Goal: Task Accomplishment & Management: Manage account settings

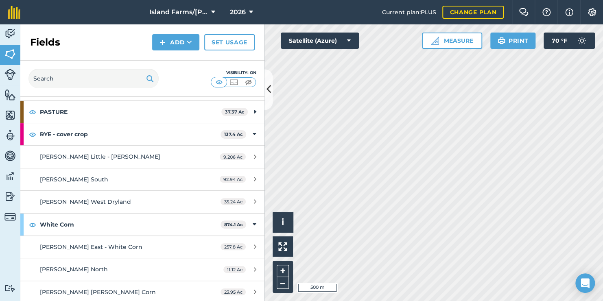
scroll to position [255, 0]
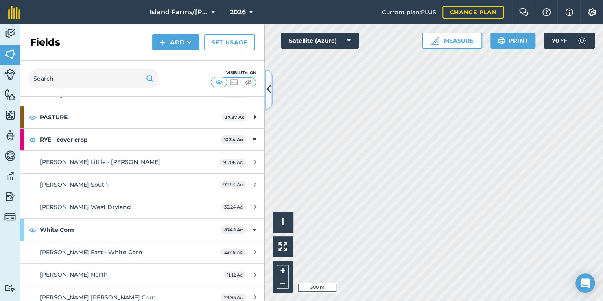
click at [269, 90] on icon at bounding box center [269, 90] width 4 height 14
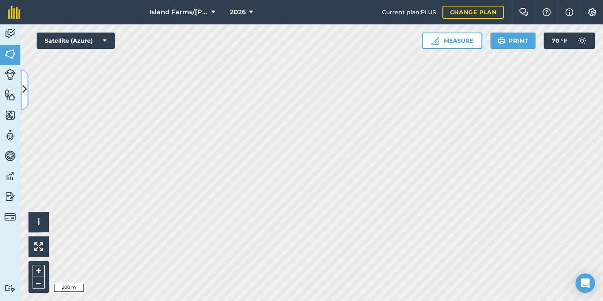
click at [26, 90] on icon at bounding box center [24, 90] width 4 height 14
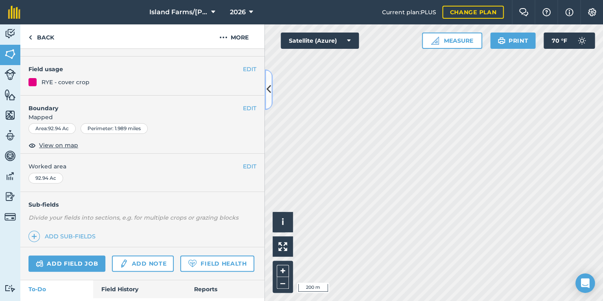
scroll to position [81, 0]
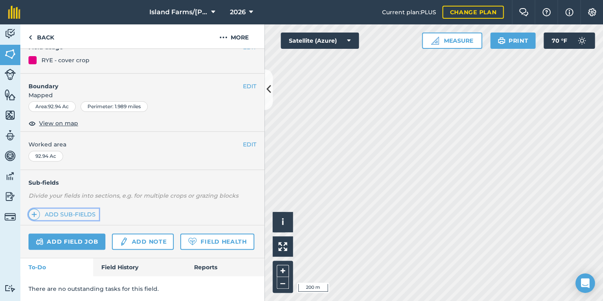
click at [77, 213] on link "Add sub-fields" at bounding box center [64, 214] width 70 height 11
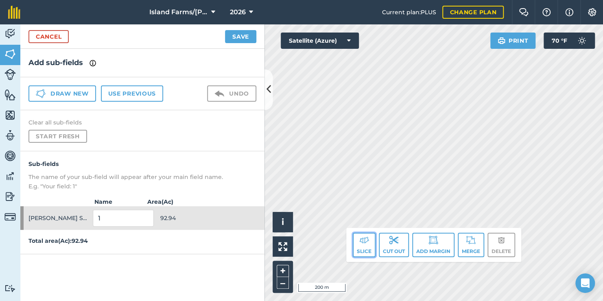
click at [368, 246] on button "Slice" at bounding box center [364, 245] width 23 height 24
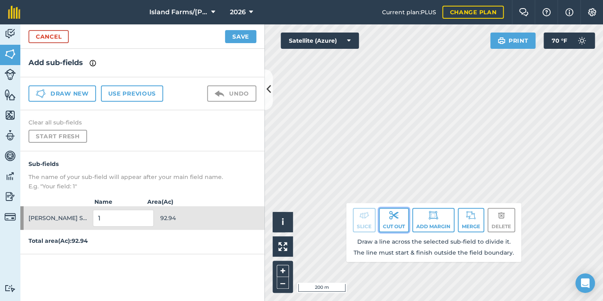
click at [390, 218] on img at bounding box center [394, 216] width 10 height 10
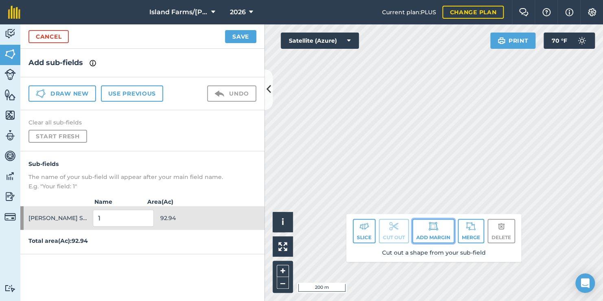
click at [448, 233] on button "Add margin" at bounding box center [433, 231] width 42 height 24
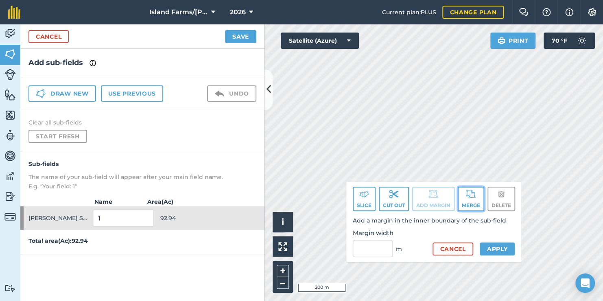
click at [474, 201] on button "Merge" at bounding box center [471, 199] width 26 height 24
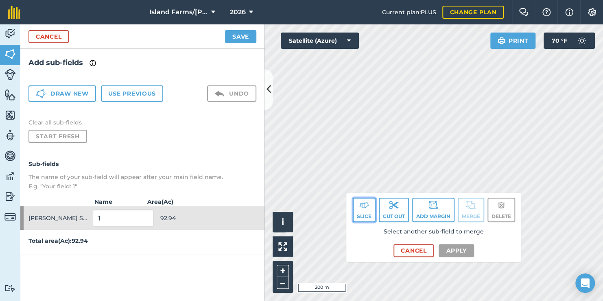
click at [364, 214] on button "Slice" at bounding box center [364, 210] width 23 height 24
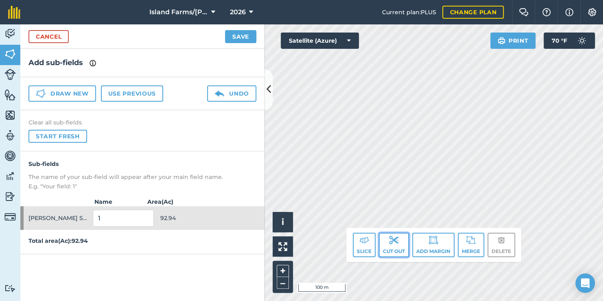
click at [393, 246] on button "Cut out" at bounding box center [394, 245] width 30 height 24
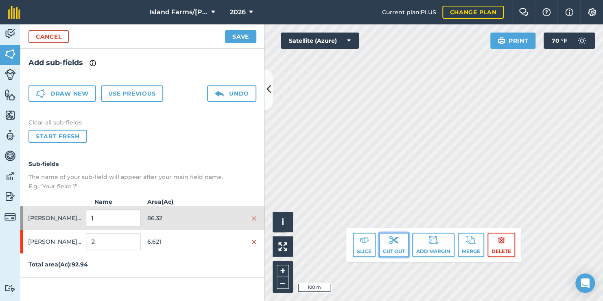
click at [395, 251] on button "Cut out" at bounding box center [394, 245] width 30 height 24
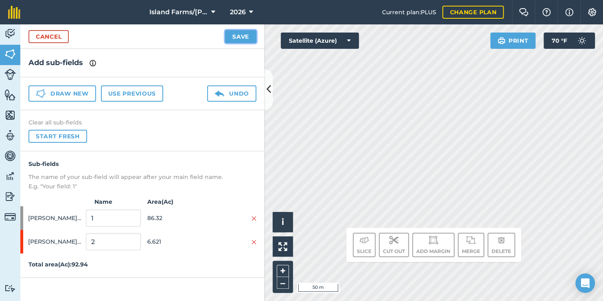
click at [238, 36] on button "Save" at bounding box center [240, 36] width 31 height 13
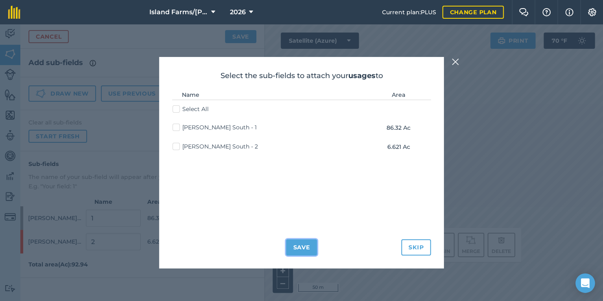
click at [305, 248] on button "Save" at bounding box center [301, 247] width 31 height 16
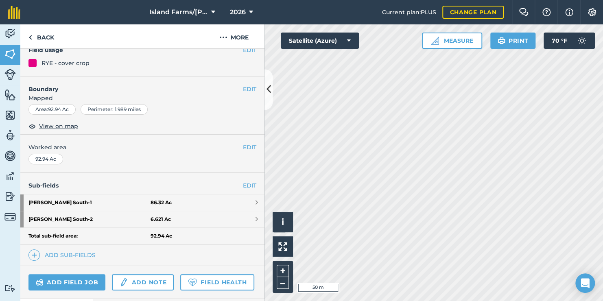
scroll to position [81, 0]
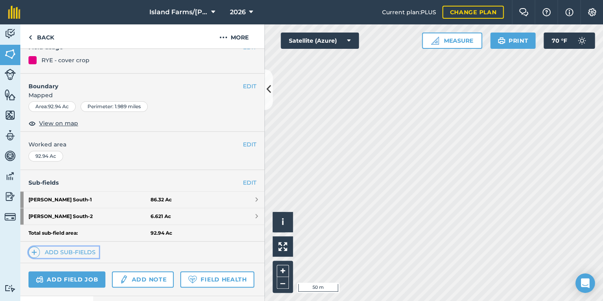
click at [72, 250] on link "Add sub-fields" at bounding box center [64, 252] width 70 height 11
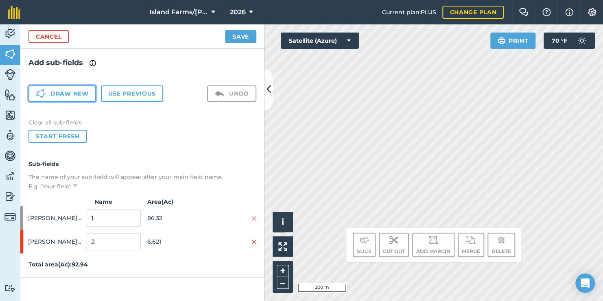
click at [77, 93] on button "Draw new" at bounding box center [63, 94] width 68 height 16
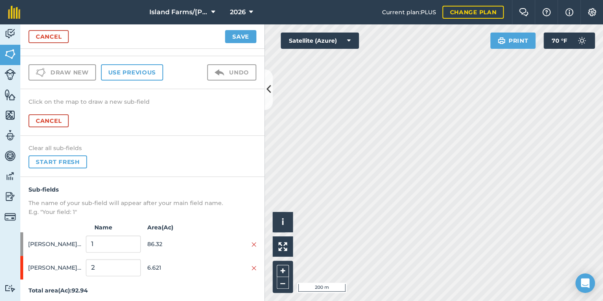
scroll to position [22, 0]
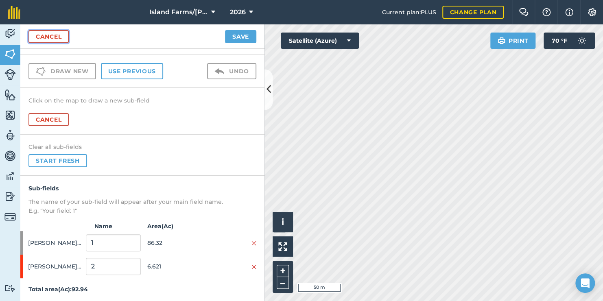
click at [56, 38] on link "Cancel" at bounding box center [49, 36] width 40 height 13
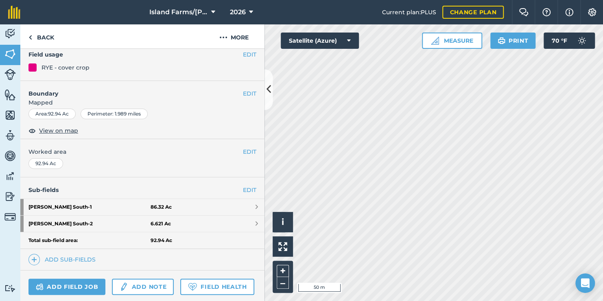
scroll to position [81, 0]
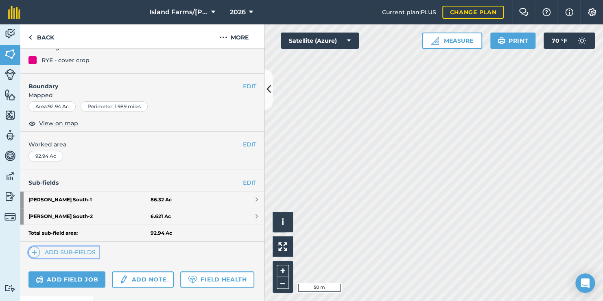
click at [78, 250] on link "Add sub-fields" at bounding box center [64, 252] width 70 height 11
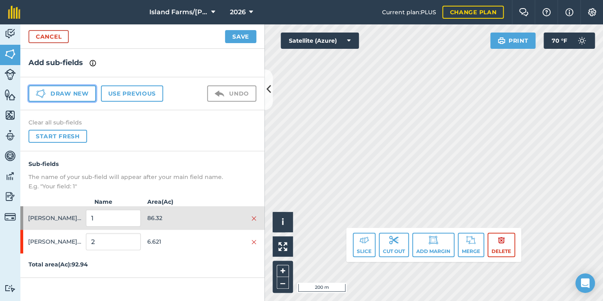
click at [81, 94] on button "Draw new" at bounding box center [63, 94] width 68 height 16
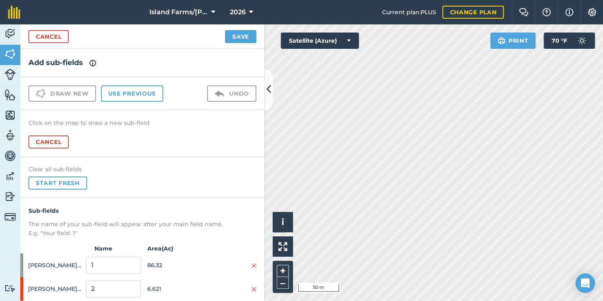
scroll to position [22, 0]
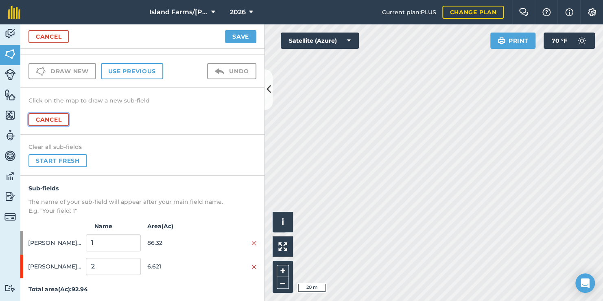
click at [51, 117] on button "Cancel" at bounding box center [49, 119] width 40 height 13
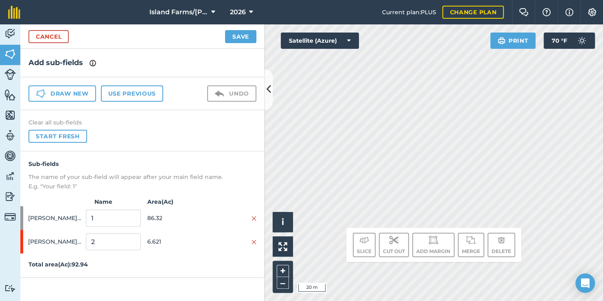
scroll to position [0, 0]
click at [67, 136] on button "Start fresh" at bounding box center [58, 136] width 59 height 13
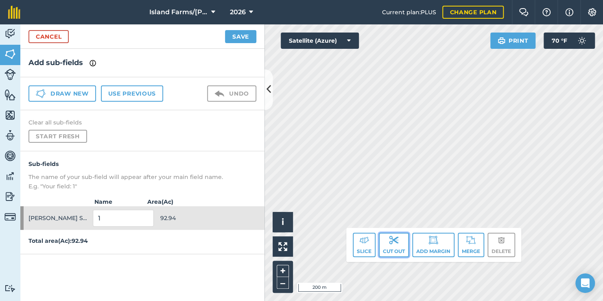
click at [396, 246] on button "Cut out" at bounding box center [394, 245] width 30 height 24
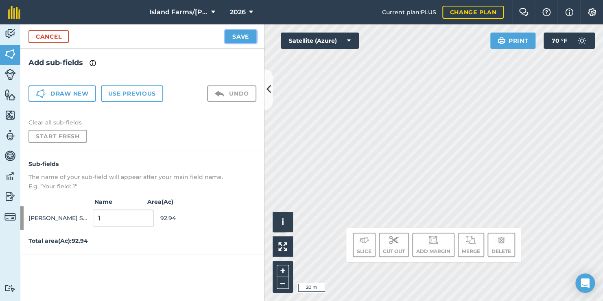
click at [235, 37] on button "Save" at bounding box center [240, 36] width 31 height 13
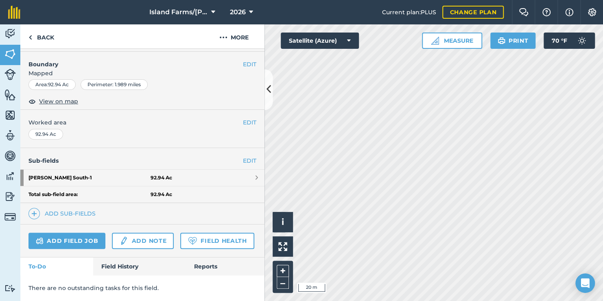
scroll to position [122, 0]
click at [244, 156] on link "EDIT" at bounding box center [249, 160] width 13 height 9
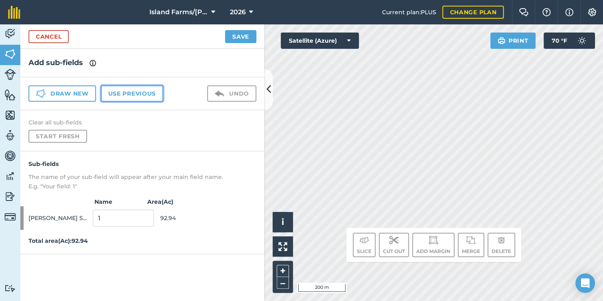
click at [137, 93] on button "Use previous" at bounding box center [132, 94] width 62 height 16
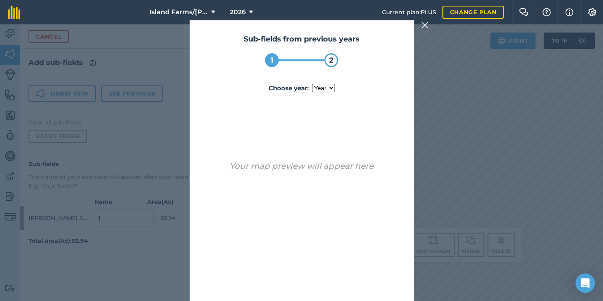
click at [329, 86] on select "year [DATE]" at bounding box center [323, 88] width 23 height 9
select select "2024"
click at [312, 84] on select "year [DATE]" at bounding box center [323, 88] width 23 height 9
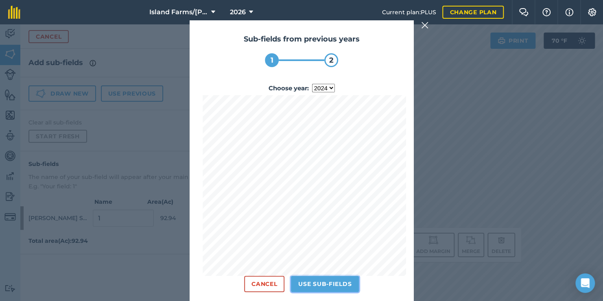
click at [334, 283] on button "Use sub-fields" at bounding box center [325, 284] width 68 height 16
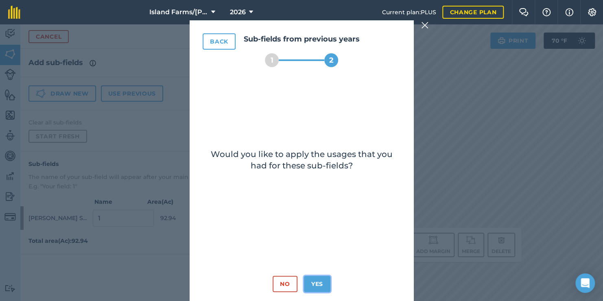
click at [318, 282] on button "Yes" at bounding box center [317, 284] width 26 height 16
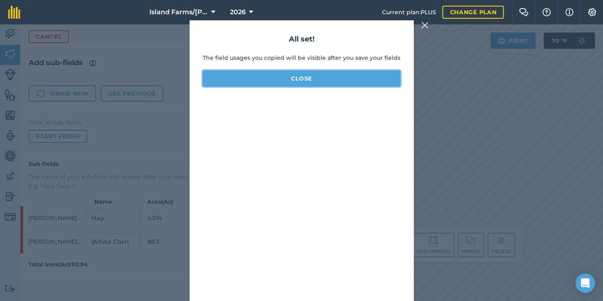
click at [310, 77] on button "Close" at bounding box center [302, 78] width 198 height 16
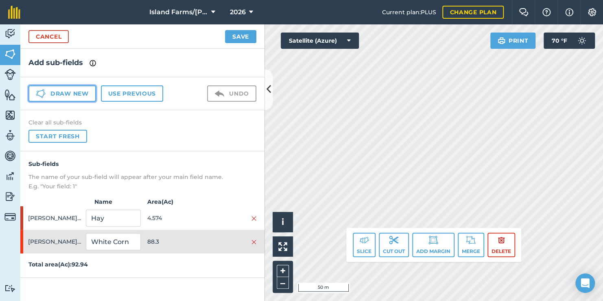
click at [69, 91] on button "Draw new" at bounding box center [63, 94] width 68 height 16
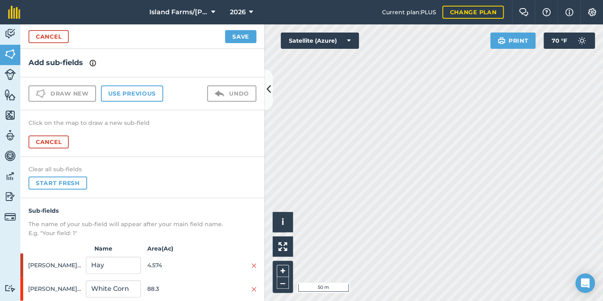
click at [506, 301] on html "Island Farms/Huffman 2026 Current plan : PLUS Change plan Farm Chat Help Info S…" at bounding box center [301, 150] width 603 height 301
click at [416, 301] on html "Island Farms/Huffman 2026 Current plan : PLUS Change plan Farm Chat Help Info S…" at bounding box center [301, 150] width 603 height 301
click at [530, 301] on html "Island Farms/Huffman 2026 Current plan : PLUS Change plan Farm Chat Help Info S…" at bounding box center [301, 150] width 603 height 301
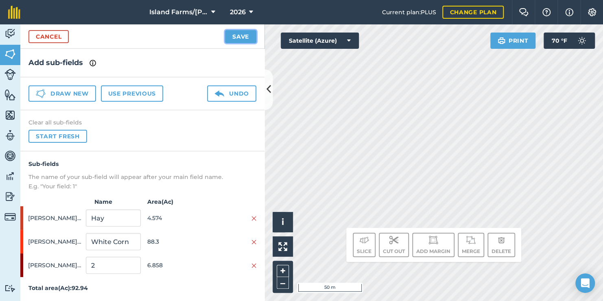
click at [232, 35] on button "Save" at bounding box center [240, 36] width 31 height 13
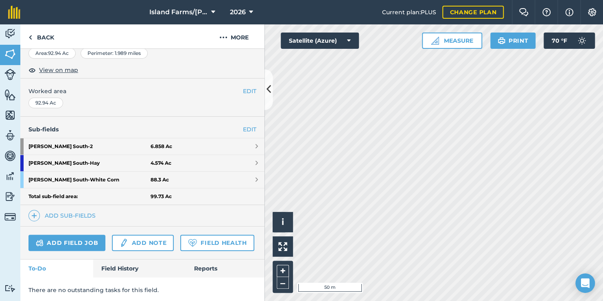
scroll to position [77, 0]
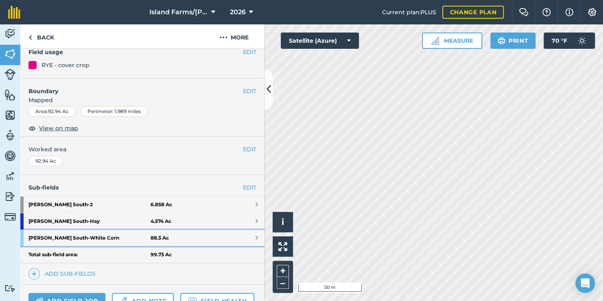
click at [156, 237] on strong "88.3 Ac" at bounding box center [160, 238] width 18 height 7
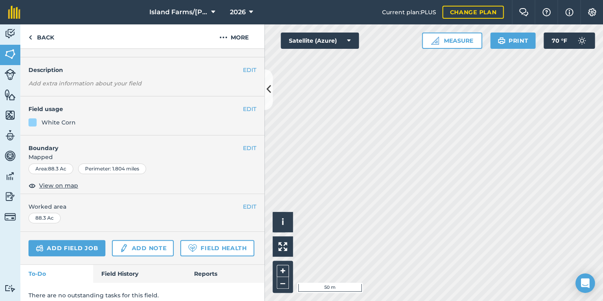
scroll to position [65, 0]
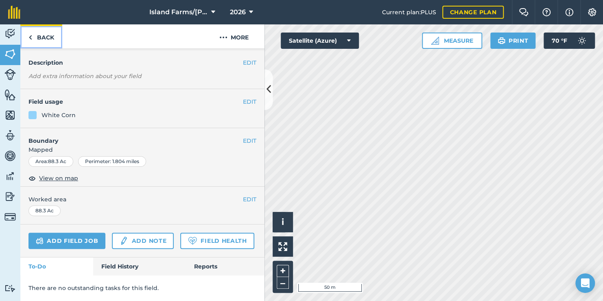
click at [40, 37] on link "Back" at bounding box center [41, 36] width 42 height 24
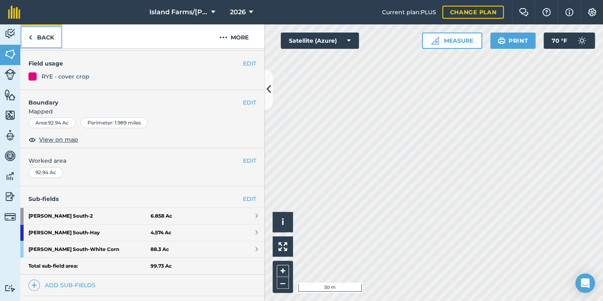
scroll to position [48, 0]
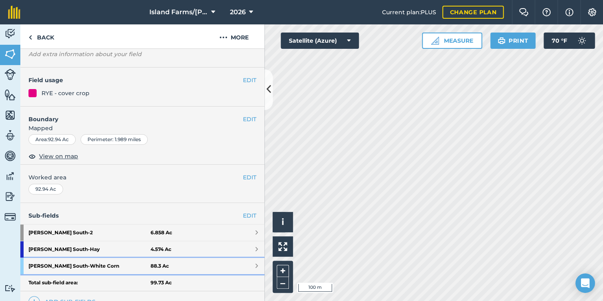
click at [248, 266] on link "Gillespie South - White Corn 88.3 Ac" at bounding box center [142, 266] width 244 height 16
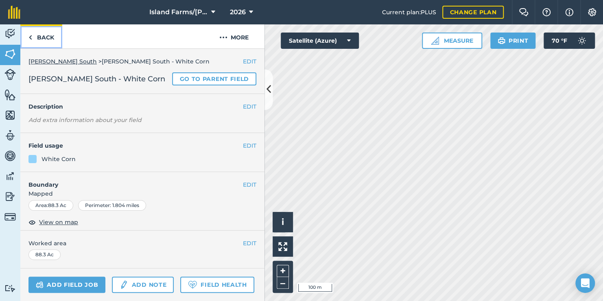
click at [30, 37] on img at bounding box center [31, 38] width 4 height 10
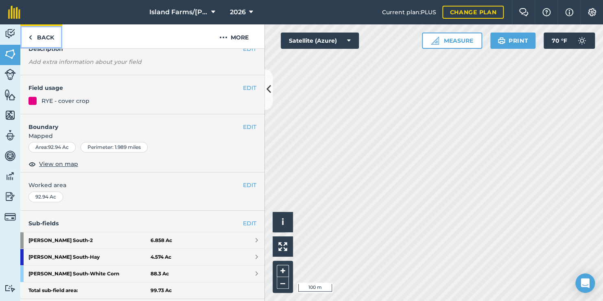
scroll to position [122, 0]
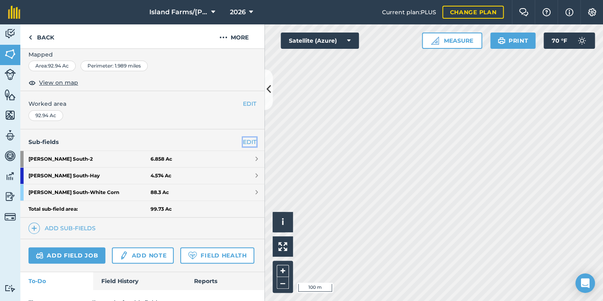
click at [245, 140] on link "EDIT" at bounding box center [249, 142] width 13 height 9
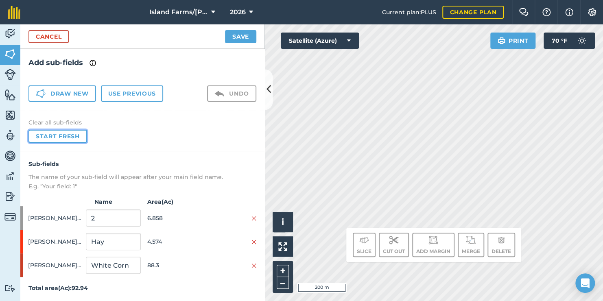
click at [59, 132] on button "Start fresh" at bounding box center [58, 136] width 59 height 13
click at [255, 265] on img at bounding box center [254, 266] width 5 height 7
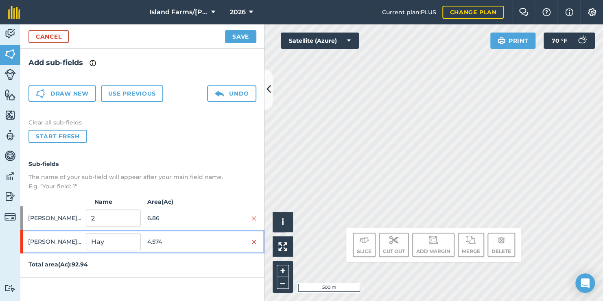
click at [257, 241] on div "Gillespie South Hay 4.574" at bounding box center [142, 242] width 244 height 24
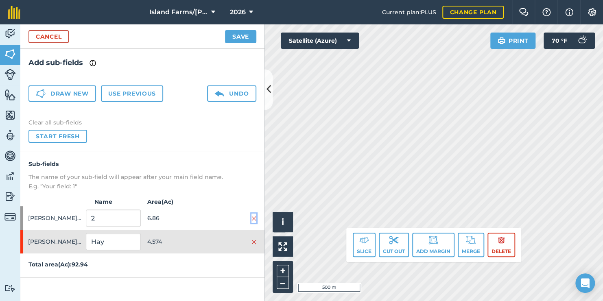
click at [255, 218] on img at bounding box center [254, 218] width 5 height 7
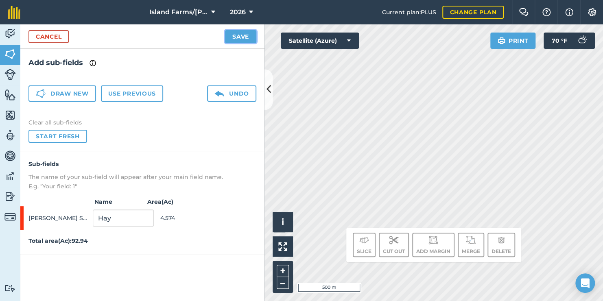
click at [228, 35] on button "Save" at bounding box center [240, 36] width 31 height 13
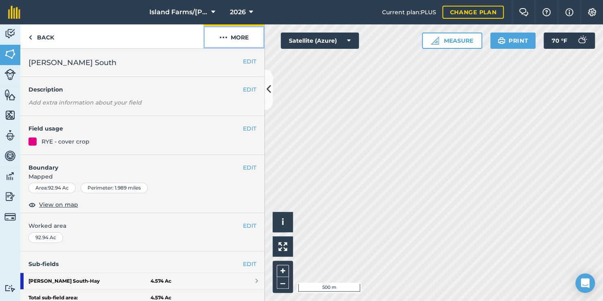
click at [242, 35] on button "More" at bounding box center [234, 36] width 61 height 24
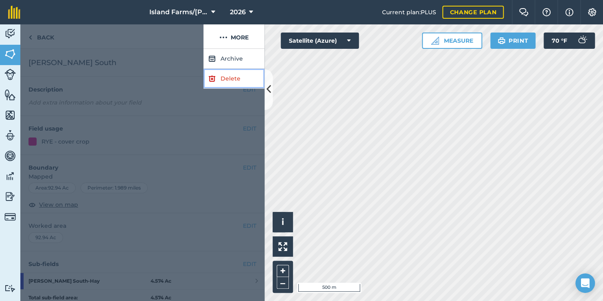
click at [234, 76] on link "Delete" at bounding box center [234, 79] width 61 height 20
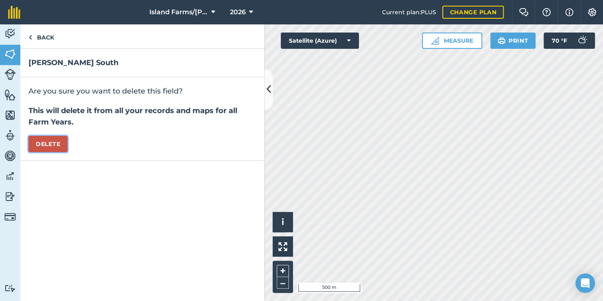
click at [57, 144] on button "Delete" at bounding box center [48, 144] width 39 height 16
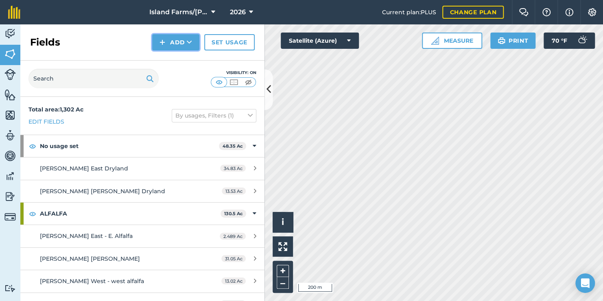
click at [170, 43] on button "Add" at bounding box center [175, 42] width 47 height 16
click at [168, 59] on link "Draw" at bounding box center [176, 61] width 45 height 18
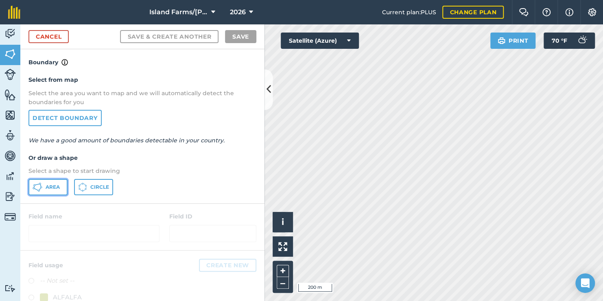
click at [64, 186] on button "Area" at bounding box center [48, 187] width 39 height 16
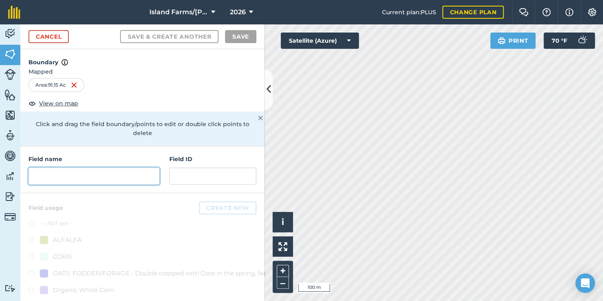
click at [116, 175] on input "text" at bounding box center [94, 176] width 131 height 17
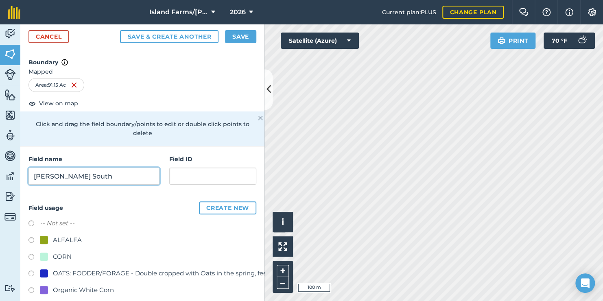
type input "[PERSON_NAME] South"
click at [238, 37] on button "Save" at bounding box center [240, 36] width 31 height 13
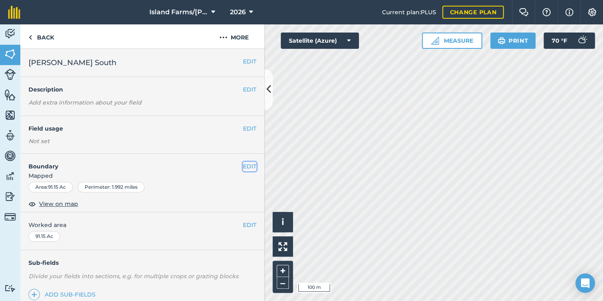
click at [243, 165] on button "EDIT" at bounding box center [249, 166] width 13 height 9
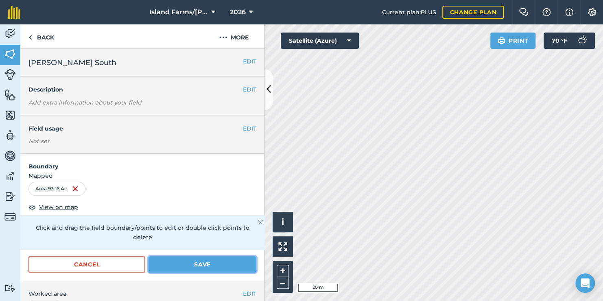
click at [202, 262] on button "Save" at bounding box center [203, 265] width 108 height 16
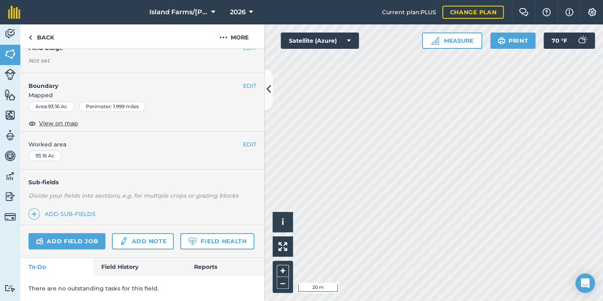
scroll to position [81, 0]
click at [82, 211] on link "Add sub-fields" at bounding box center [64, 213] width 70 height 11
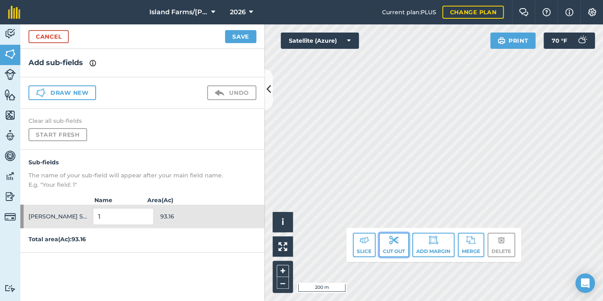
click at [396, 244] on img at bounding box center [394, 240] width 10 height 10
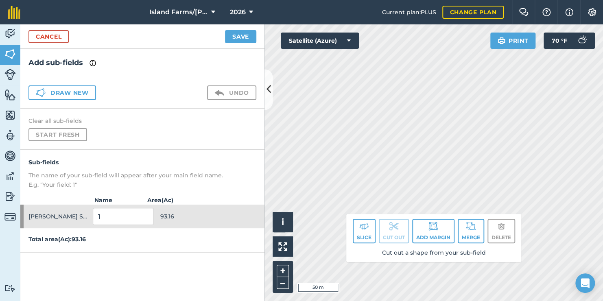
click at [351, 223] on div "Click to start drawing i © 2025 TomTom, Microsoft 50 m + – Satellite (Azure) Pr…" at bounding box center [434, 162] width 339 height 277
click at [603, 276] on html "Island Farms/Huffman 2026 Current plan : PLUS Change plan Farm Chat Help Info S…" at bounding box center [301, 150] width 603 height 301
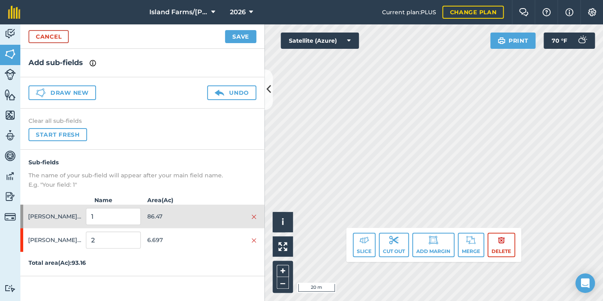
click at [298, 15] on div "Island Farms/Huffman 2026 Current plan : PLUS Change plan Farm Chat Help Info S…" at bounding box center [301, 150] width 603 height 301
click at [239, 52] on div "Activity Fields Livestock Features Maps Team Vehicles Data Reporting Billing Tu…" at bounding box center [301, 162] width 603 height 277
click at [301, 42] on div "Click to start drawing i © 2025 TomTom, Microsoft 20 m + – Satellite (Azure) Pr…" at bounding box center [434, 162] width 339 height 277
click at [264, 147] on div "Activity Fields Livestock Features Maps Team Vehicles Data Reporting Billing Tu…" at bounding box center [301, 162] width 603 height 277
click at [255, 162] on div "Activity Fields Livestock Features Maps Team Vehicles Data Reporting Billing Tu…" at bounding box center [301, 162] width 603 height 277
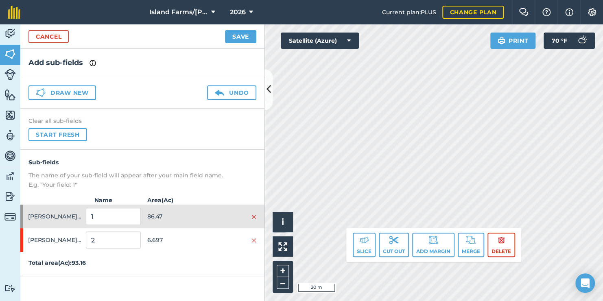
click at [259, 184] on div "Activity Fields Livestock Features Maps Team Vehicles Data Reporting Billing Tu…" at bounding box center [301, 162] width 603 height 277
click at [399, 243] on button "Cut out" at bounding box center [394, 245] width 30 height 24
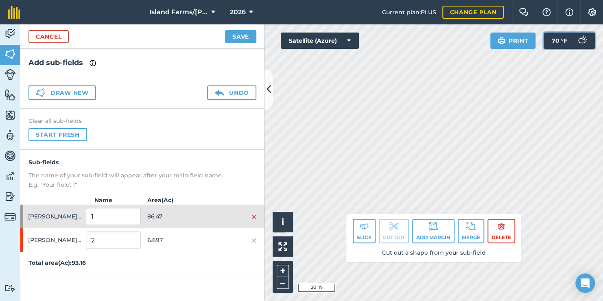
click at [593, 47] on button "70 ° F" at bounding box center [569, 41] width 51 height 16
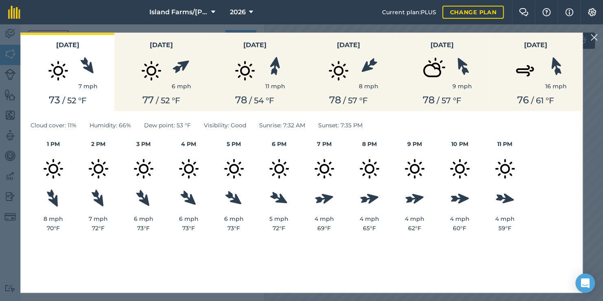
drag, startPoint x: 584, startPoint y: 125, endPoint x: 489, endPoint y: 114, distance: 95.1
click at [489, 114] on div "Today 7 mph 73 / 52 ° F Thursday 6 mph 77 / 52 ° F Friday 11 mph 78 / 54 ° F Sa…" at bounding box center [301, 162] width 603 height 277
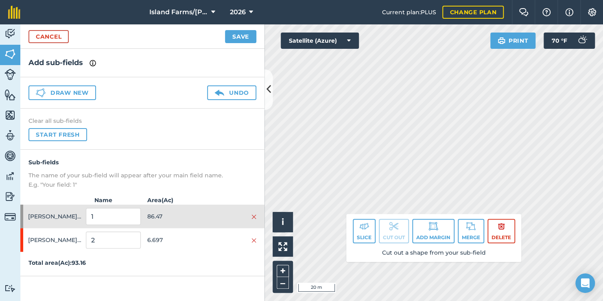
click at [329, 44] on div "Click to start drawing i © 2025 TomTom, Microsoft 20 m + – Satellite (Azure) Pr…" at bounding box center [434, 162] width 339 height 277
click at [603, 160] on html "Island Farms/Huffman 2026 Current plan : PLUS Change plan Farm Chat Help Info S…" at bounding box center [301, 150] width 603 height 301
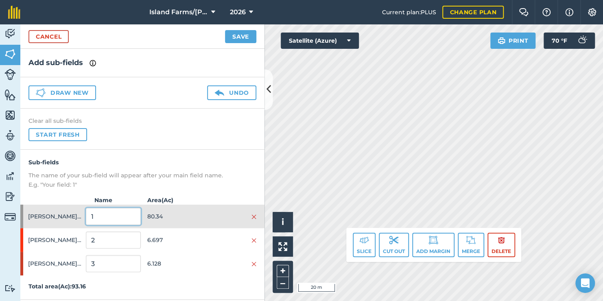
click at [109, 217] on input "1" at bounding box center [113, 216] width 55 height 17
type input "Irrigated"
click at [106, 238] on input "2" at bounding box center [113, 240] width 55 height 17
type input "Dry"
click at [100, 263] on input "3" at bounding box center [113, 263] width 55 height 17
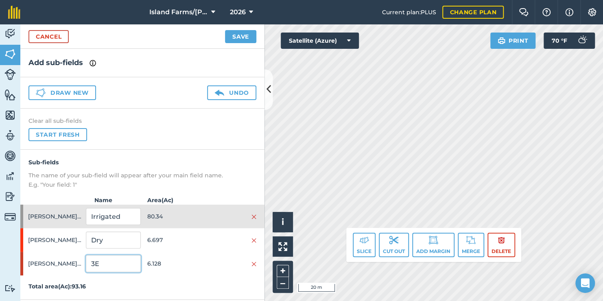
type input "3"
type input "E"
type input "Dry East"
click at [242, 33] on button "Save" at bounding box center [240, 36] width 31 height 13
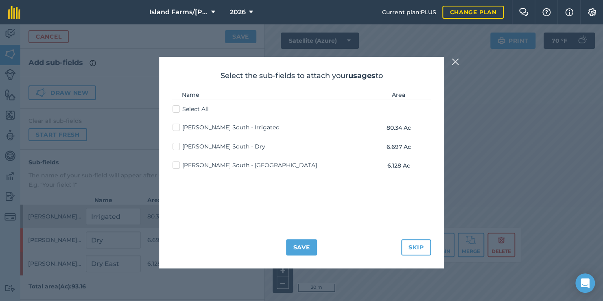
click at [177, 106] on label "Select All" at bounding box center [191, 109] width 36 height 9
click at [177, 106] on input "Select All" at bounding box center [175, 107] width 5 height 5
checkbox input "true"
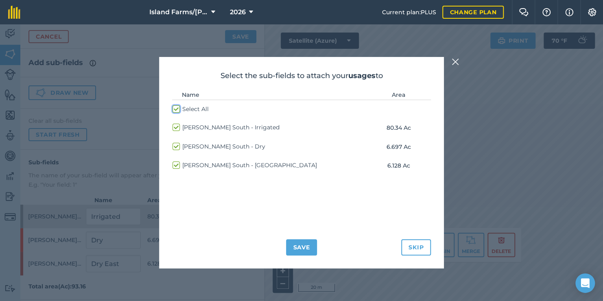
checkbox input "true"
click at [304, 248] on button "Save" at bounding box center [301, 247] width 31 height 16
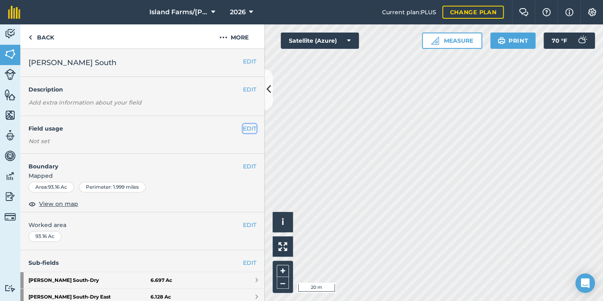
click at [243, 127] on button "EDIT" at bounding box center [249, 128] width 13 height 9
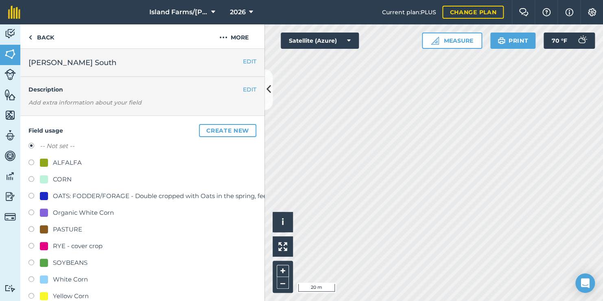
click at [32, 246] on label at bounding box center [34, 247] width 11 height 8
radio input "true"
radio input "false"
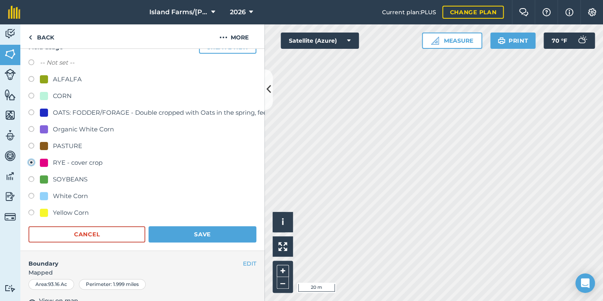
scroll to position [122, 0]
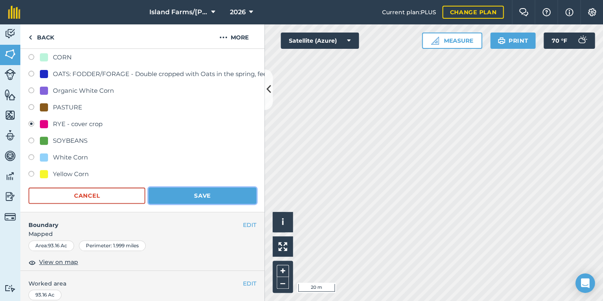
click at [222, 191] on button "Save" at bounding box center [203, 196] width 108 height 16
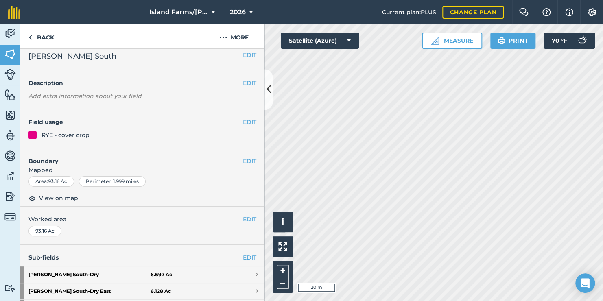
scroll to position [0, 0]
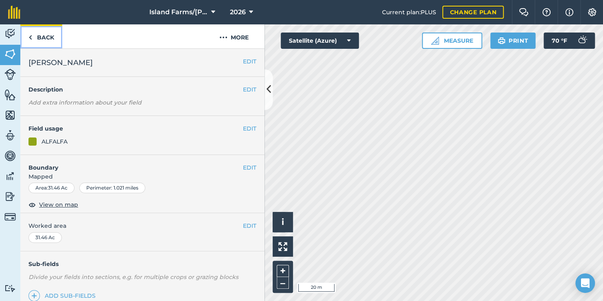
click at [31, 35] on img at bounding box center [31, 38] width 4 height 10
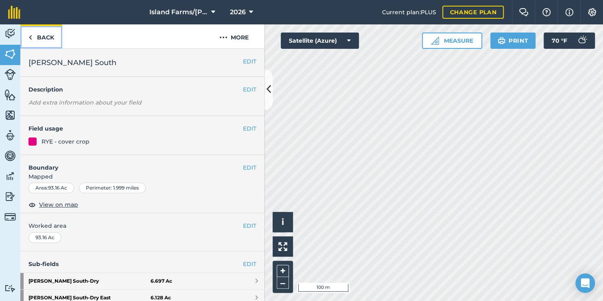
click at [30, 36] on img at bounding box center [31, 38] width 4 height 10
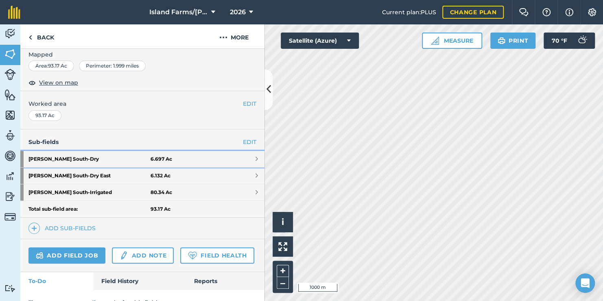
click at [256, 158] on span at bounding box center [257, 159] width 2 height 7
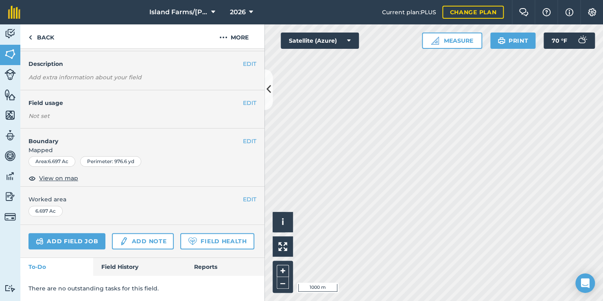
scroll to position [64, 0]
click at [243, 99] on button "EDIT" at bounding box center [249, 103] width 13 height 9
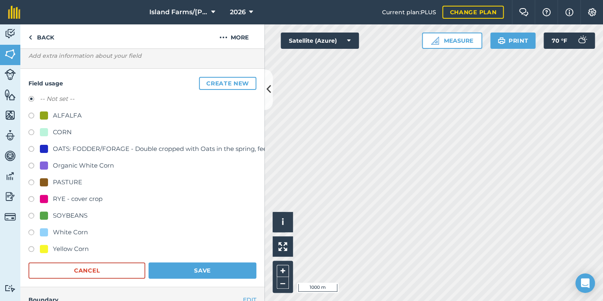
click at [32, 197] on label at bounding box center [34, 200] width 11 height 8
radio input "true"
radio input "false"
click at [170, 268] on button "Save" at bounding box center [203, 271] width 108 height 16
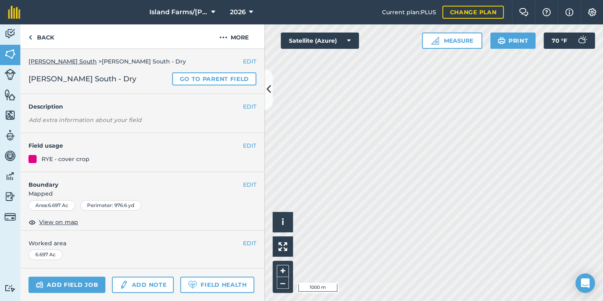
scroll to position [0, 0]
click at [31, 38] on img at bounding box center [31, 38] width 4 height 10
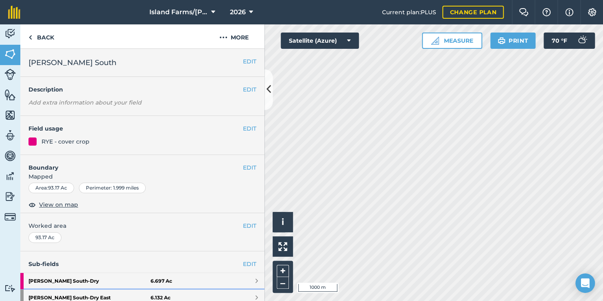
click at [219, 295] on link "[PERSON_NAME] South - Dry East 6.132 Ac" at bounding box center [142, 298] width 244 height 16
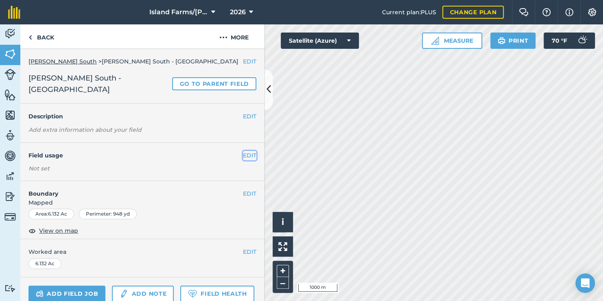
click at [243, 151] on button "EDIT" at bounding box center [249, 155] width 13 height 9
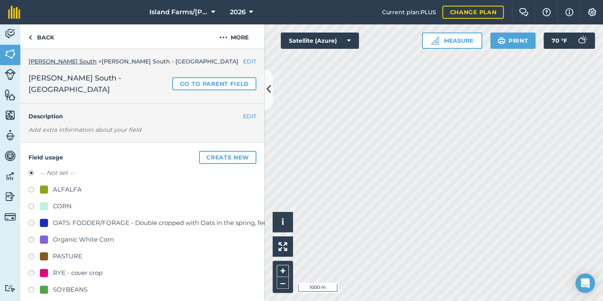
click at [31, 270] on label at bounding box center [34, 274] width 11 height 8
radio input "true"
radio input "false"
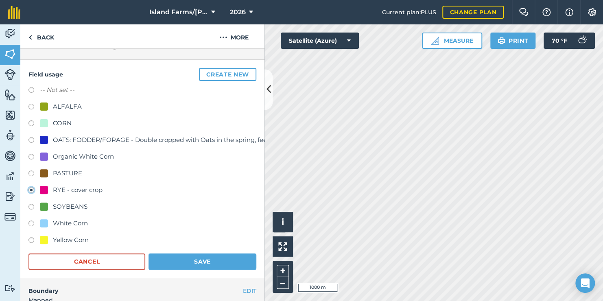
scroll to position [122, 0]
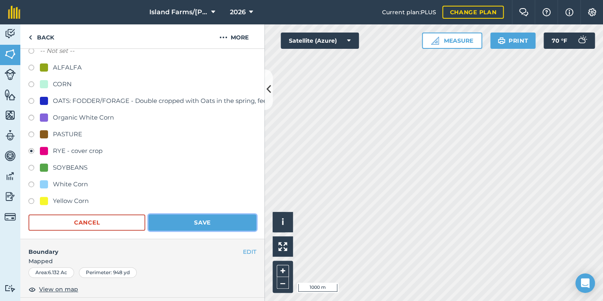
click at [214, 215] on button "Save" at bounding box center [203, 223] width 108 height 16
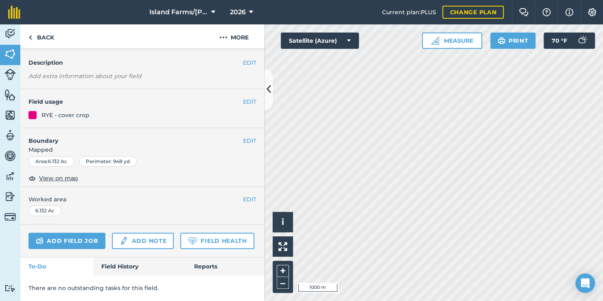
scroll to position [65, 0]
click at [31, 37] on img at bounding box center [31, 38] width 4 height 10
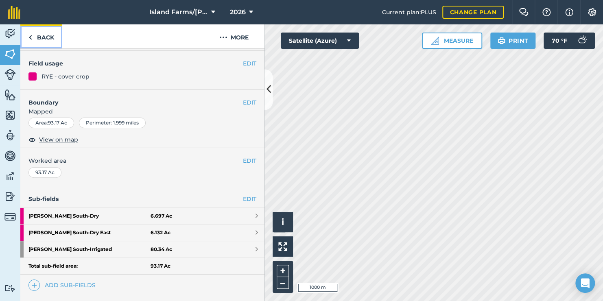
scroll to position [105, 0]
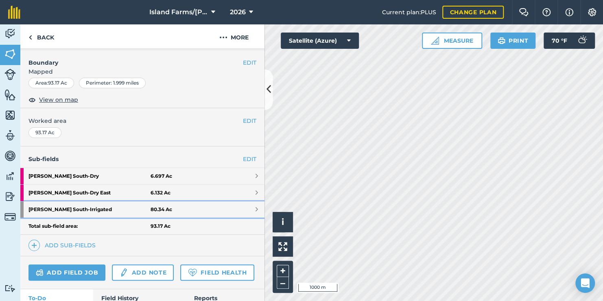
click at [256, 208] on span at bounding box center [257, 209] width 2 height 7
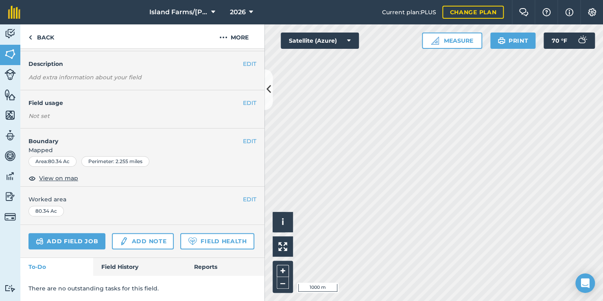
scroll to position [64, 0]
click at [236, 99] on h4 "Field usage" at bounding box center [136, 103] width 215 height 9
click at [244, 99] on button "EDIT" at bounding box center [249, 103] width 13 height 9
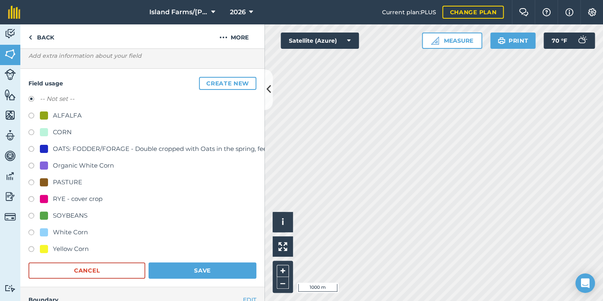
click at [31, 197] on label at bounding box center [34, 200] width 11 height 8
radio input "true"
radio input "false"
click at [178, 271] on button "Save" at bounding box center [203, 271] width 108 height 16
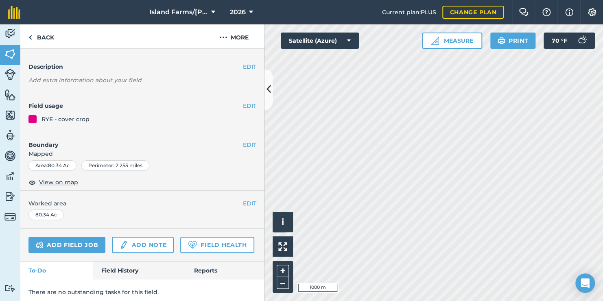
scroll to position [0, 0]
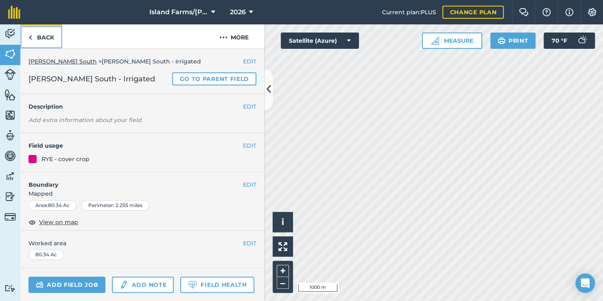
click at [30, 37] on img at bounding box center [31, 38] width 4 height 10
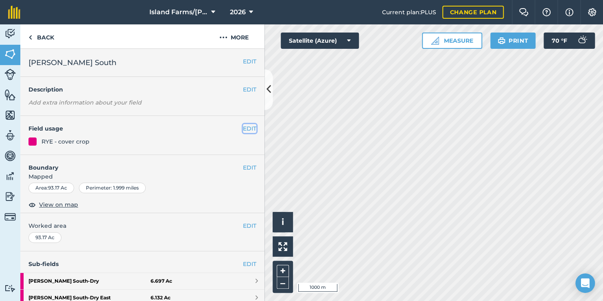
click at [243, 128] on button "EDIT" at bounding box center [249, 128] width 13 height 9
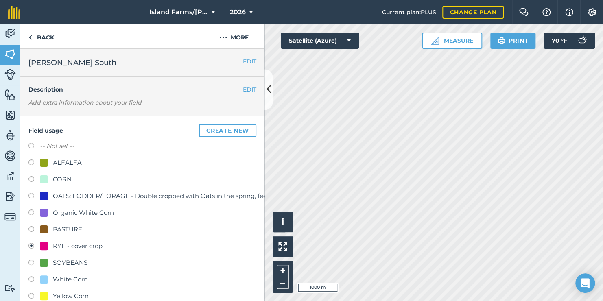
click at [32, 147] on label at bounding box center [34, 147] width 11 height 8
radio input "true"
radio input "false"
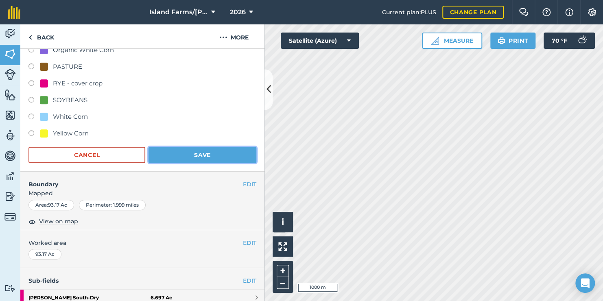
click at [198, 153] on button "Save" at bounding box center [203, 155] width 108 height 16
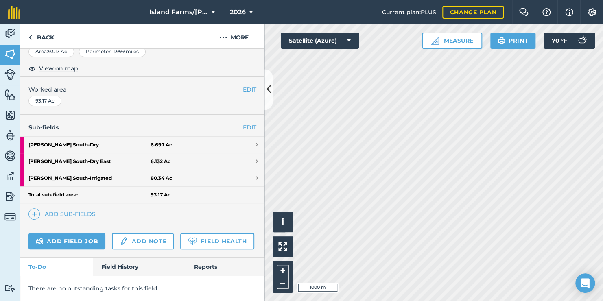
scroll to position [157, 0]
click at [41, 34] on link "Back" at bounding box center [41, 36] width 42 height 24
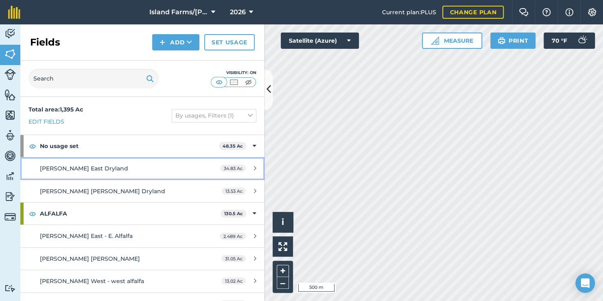
click at [94, 167] on span "[PERSON_NAME] East Dryland" at bounding box center [84, 168] width 88 height 7
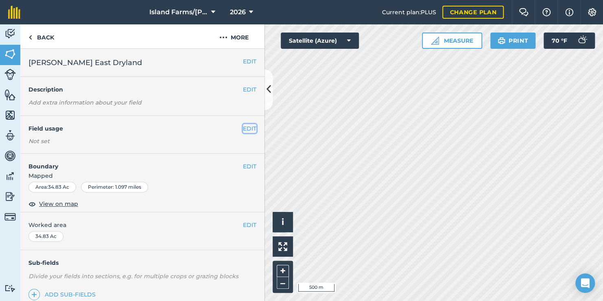
click at [243, 131] on button "EDIT" at bounding box center [249, 128] width 13 height 9
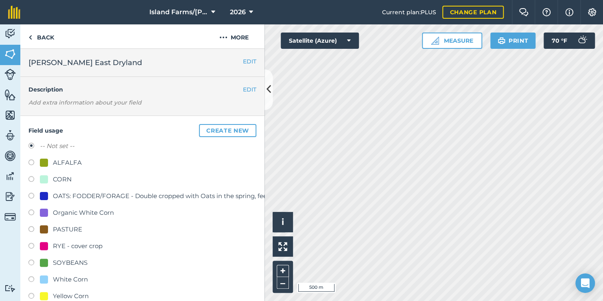
scroll to position [41, 0]
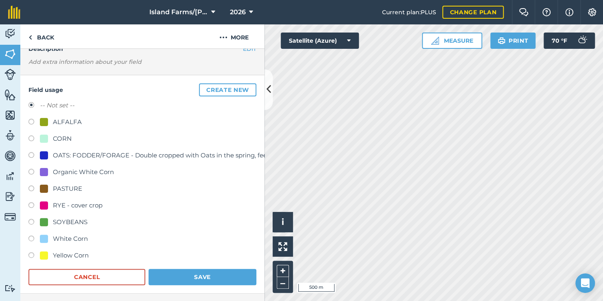
click at [33, 204] on label at bounding box center [34, 206] width 11 height 8
radio input "true"
radio input "false"
click at [186, 276] on button "Save" at bounding box center [203, 277] width 108 height 16
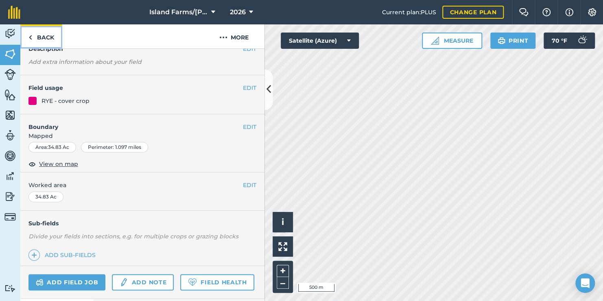
click at [32, 38] on img at bounding box center [31, 38] width 4 height 10
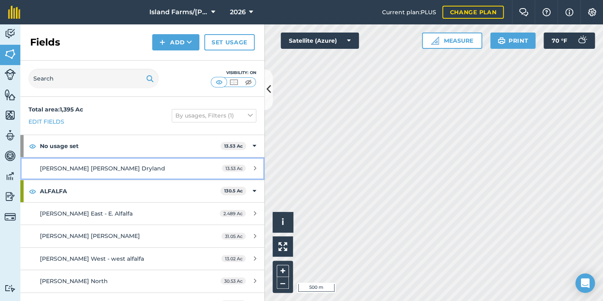
click at [105, 169] on span "[PERSON_NAME] [PERSON_NAME] Dryland" at bounding box center [102, 168] width 125 height 7
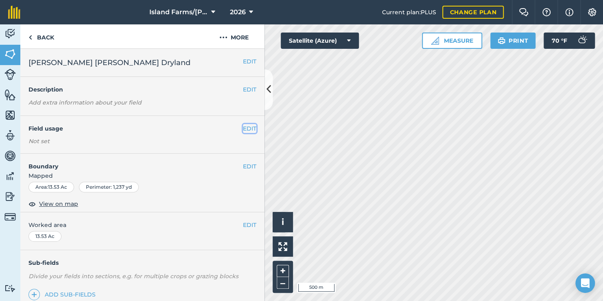
click at [246, 129] on button "EDIT" at bounding box center [249, 128] width 13 height 9
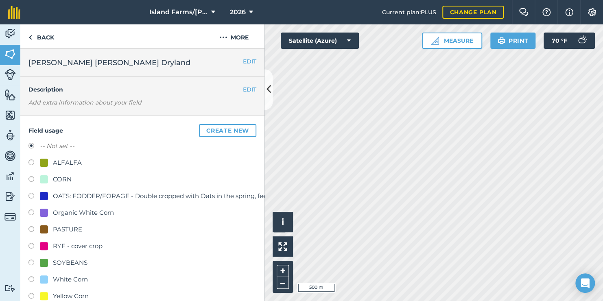
click at [31, 244] on label at bounding box center [34, 247] width 11 height 8
radio input "true"
radio input "false"
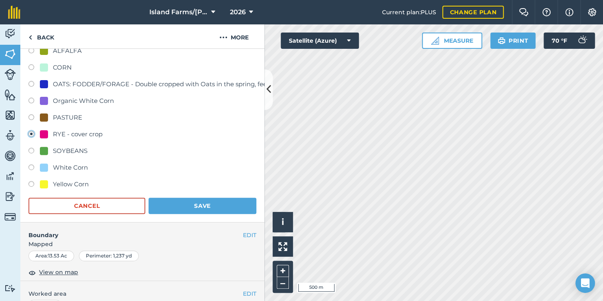
scroll to position [122, 0]
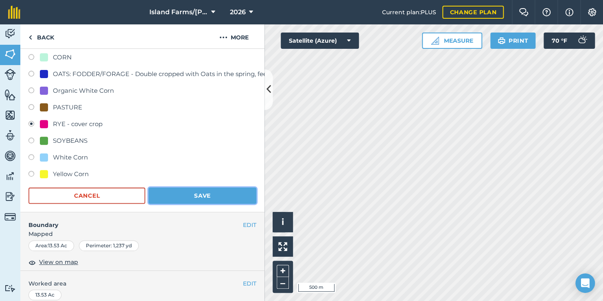
click at [211, 196] on button "Save" at bounding box center [203, 196] width 108 height 16
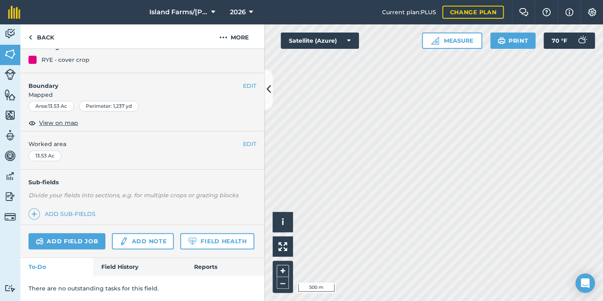
scroll to position [103, 0]
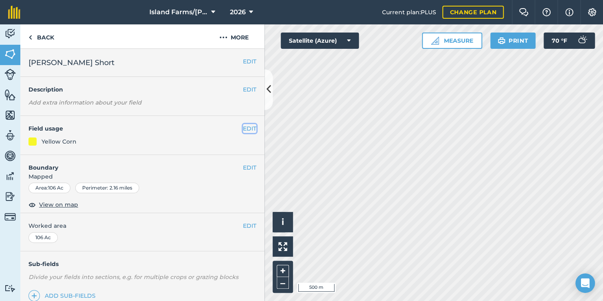
click at [248, 127] on button "EDIT" at bounding box center [249, 128] width 13 height 9
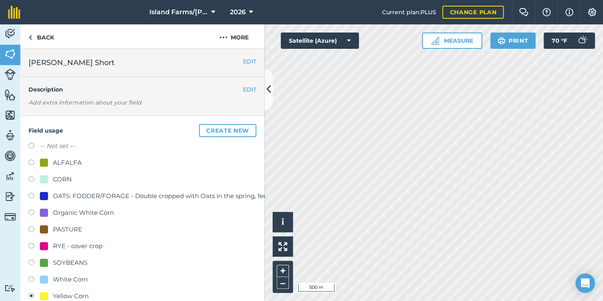
click at [31, 279] on label at bounding box center [34, 280] width 11 height 8
radio input "true"
radio input "false"
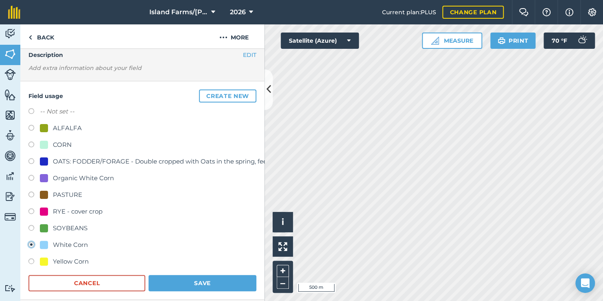
scroll to position [81, 0]
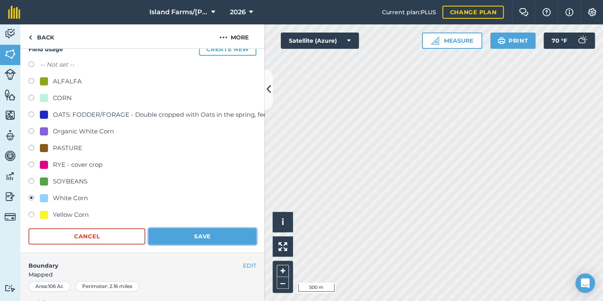
click at [207, 236] on button "Save" at bounding box center [203, 236] width 108 height 16
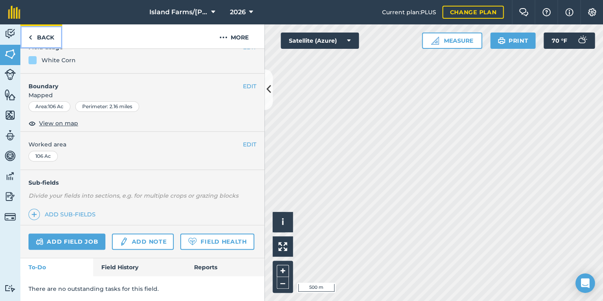
click at [33, 37] on link "Back" at bounding box center [41, 36] width 42 height 24
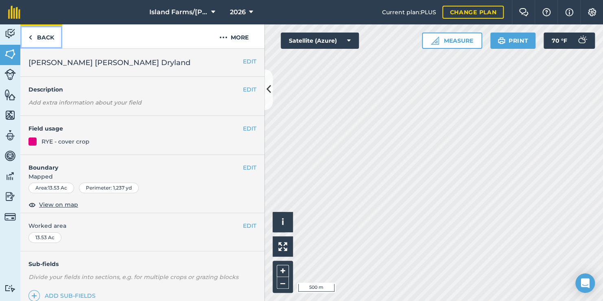
click at [37, 36] on link "Back" at bounding box center [41, 36] width 42 height 24
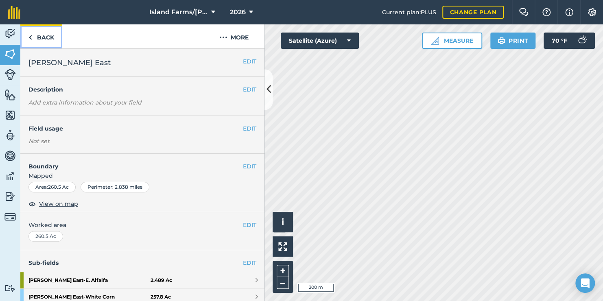
click at [44, 39] on link "Back" at bounding box center [41, 36] width 42 height 24
click at [35, 34] on link "Back" at bounding box center [41, 36] width 42 height 24
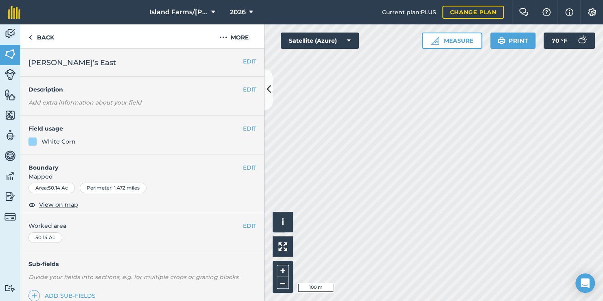
scroll to position [41, 0]
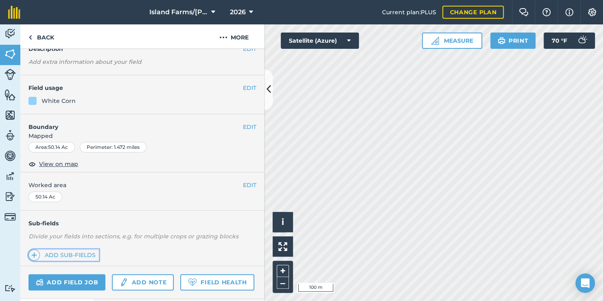
click at [68, 254] on link "Add sub-fields" at bounding box center [64, 255] width 70 height 11
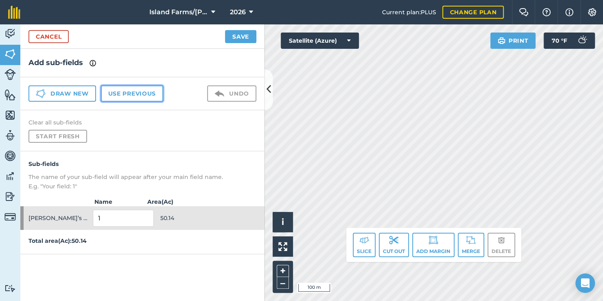
click at [135, 94] on button "Use previous" at bounding box center [132, 94] width 62 height 16
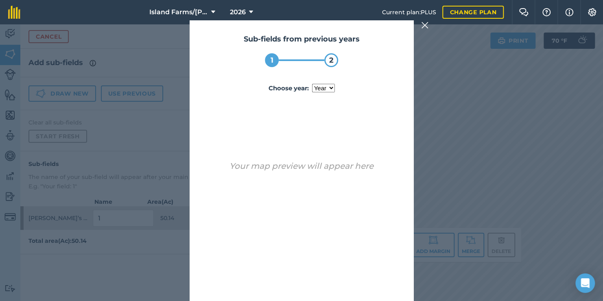
click at [322, 88] on select "year [DATE]" at bounding box center [323, 88] width 23 height 9
select select "2024"
click at [312, 84] on select "year [DATE]" at bounding box center [323, 88] width 23 height 9
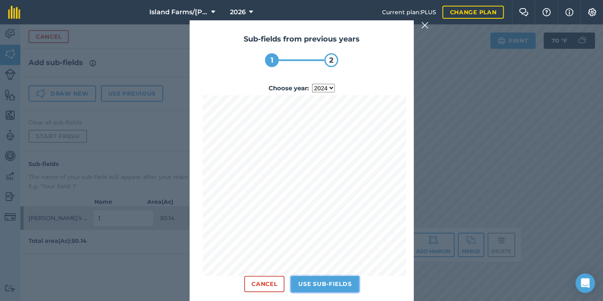
click at [333, 282] on button "Use sub-fields" at bounding box center [325, 284] width 68 height 16
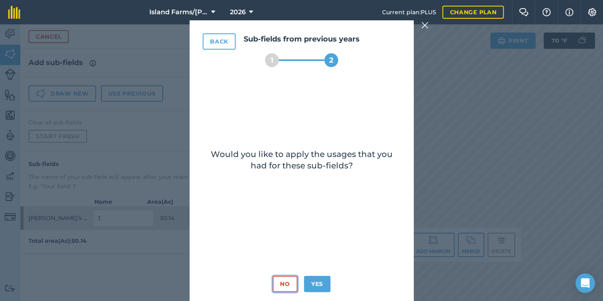
click at [284, 280] on button "No" at bounding box center [285, 284] width 24 height 16
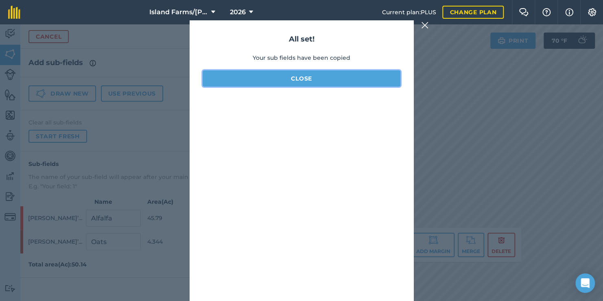
click at [301, 77] on button "Close" at bounding box center [302, 78] width 198 height 16
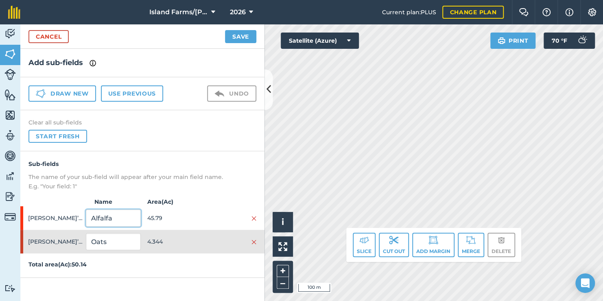
click at [123, 218] on input "Alfalfa" at bounding box center [113, 218] width 55 height 17
type input "A"
type input "C"
type input "Irrigated"
type input "Dry"
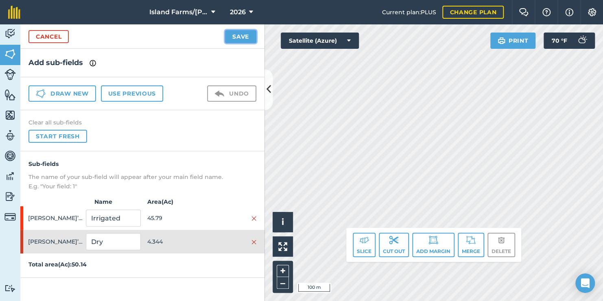
click at [243, 37] on button "Save" at bounding box center [240, 36] width 31 height 13
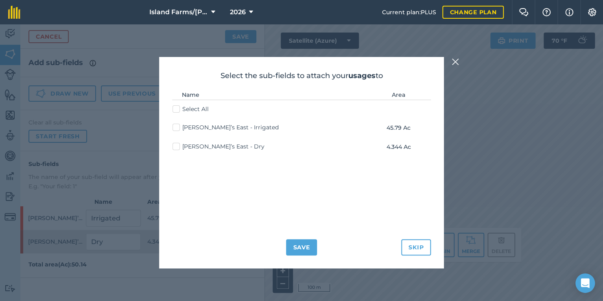
click at [176, 108] on label "Select All" at bounding box center [191, 109] width 36 height 9
click at [176, 108] on input "Select All" at bounding box center [175, 107] width 5 height 5
checkbox input "true"
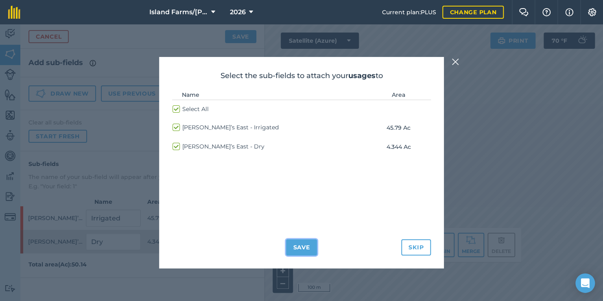
click at [303, 251] on button "Save" at bounding box center [301, 247] width 31 height 16
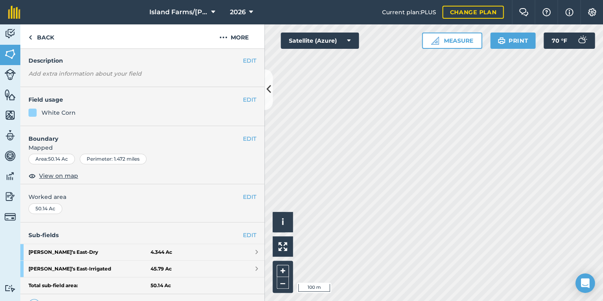
scroll to position [41, 0]
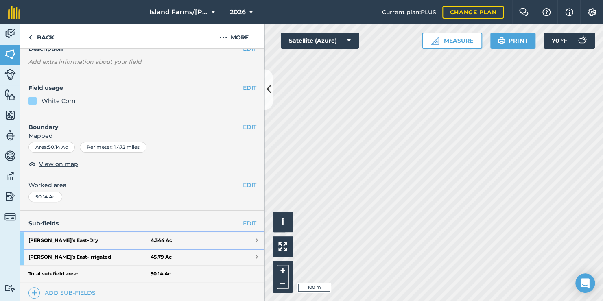
click at [256, 241] on span at bounding box center [257, 240] width 2 height 7
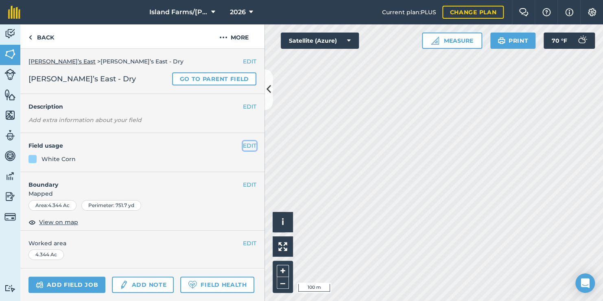
click at [243, 147] on button "EDIT" at bounding box center [249, 145] width 13 height 9
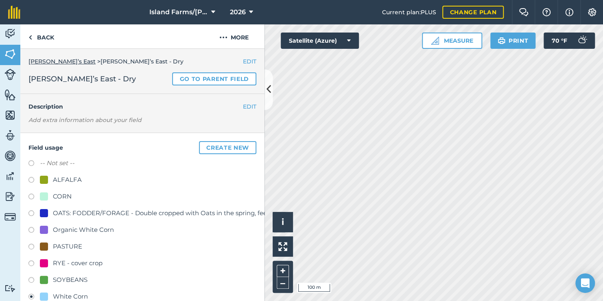
click at [32, 262] on label at bounding box center [34, 265] width 11 height 8
radio input "true"
radio input "false"
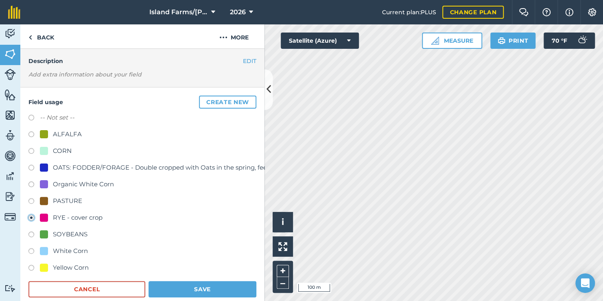
scroll to position [122, 0]
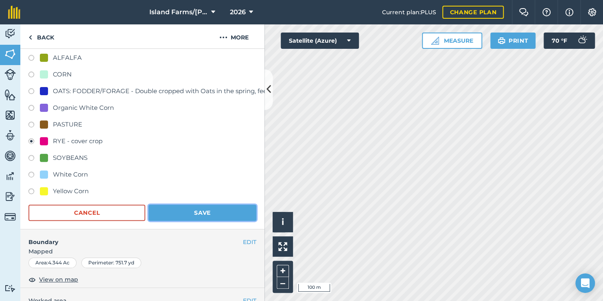
click at [192, 213] on button "Save" at bounding box center [203, 213] width 108 height 16
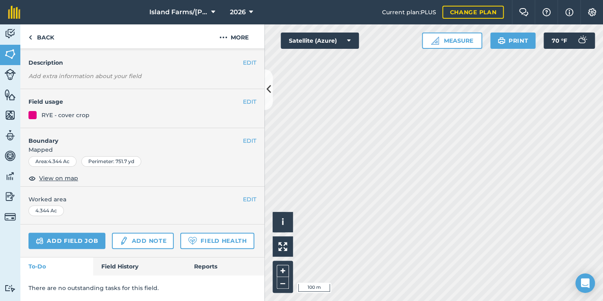
scroll to position [65, 0]
click at [29, 37] on img at bounding box center [31, 38] width 4 height 10
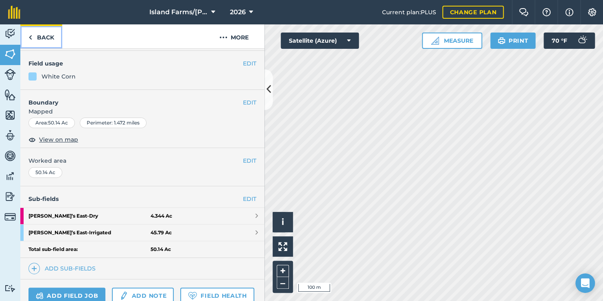
scroll to position [105, 0]
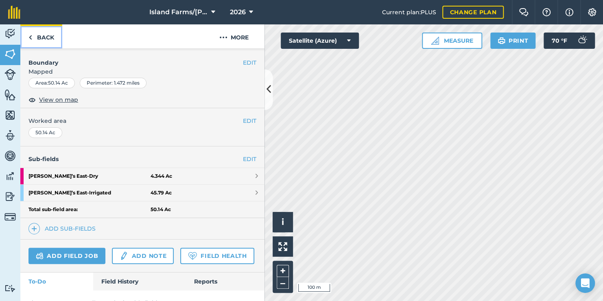
click at [30, 37] on img at bounding box center [31, 38] width 4 height 10
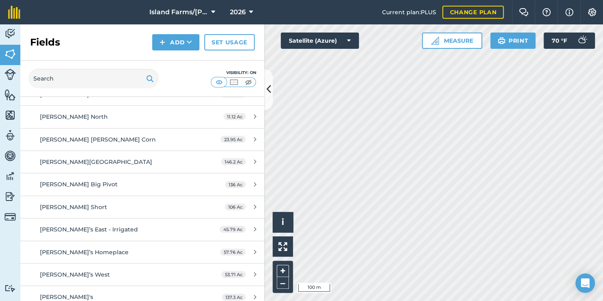
scroll to position [485, 0]
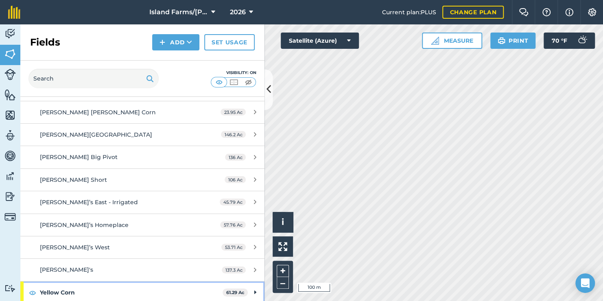
click at [183, 291] on strong "Yellow Corn" at bounding box center [131, 293] width 183 height 22
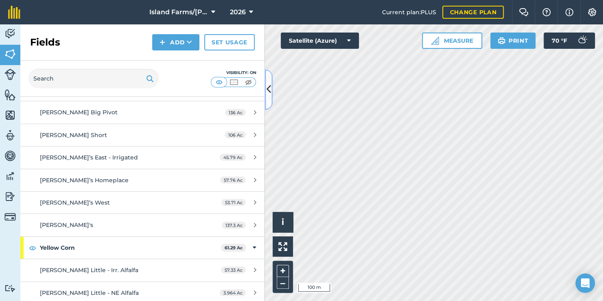
click at [268, 90] on icon at bounding box center [269, 90] width 4 height 14
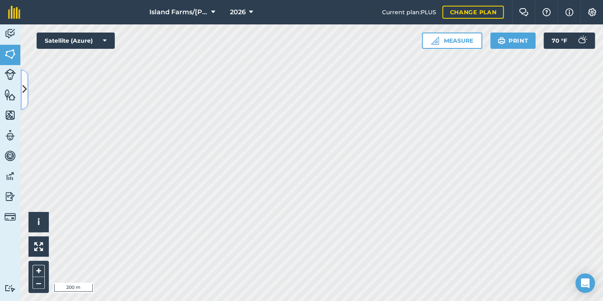
click at [24, 90] on icon at bounding box center [24, 90] width 4 height 14
